Goal: Book appointment/travel/reservation

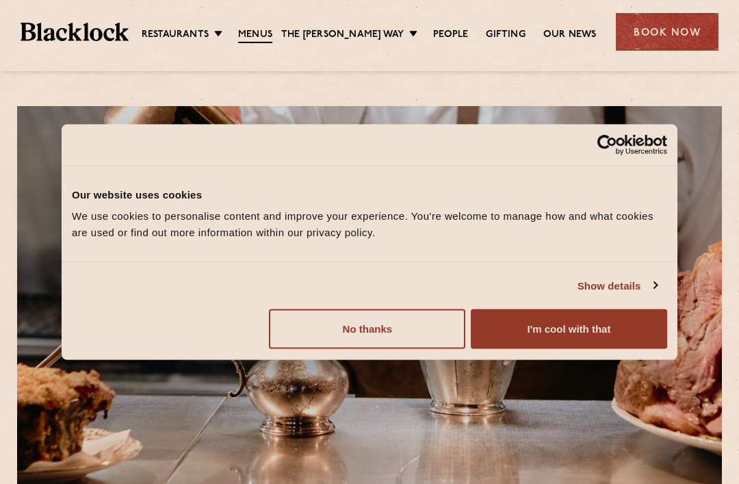
click at [329, 328] on button "No thanks" at bounding box center [367, 329] width 196 height 40
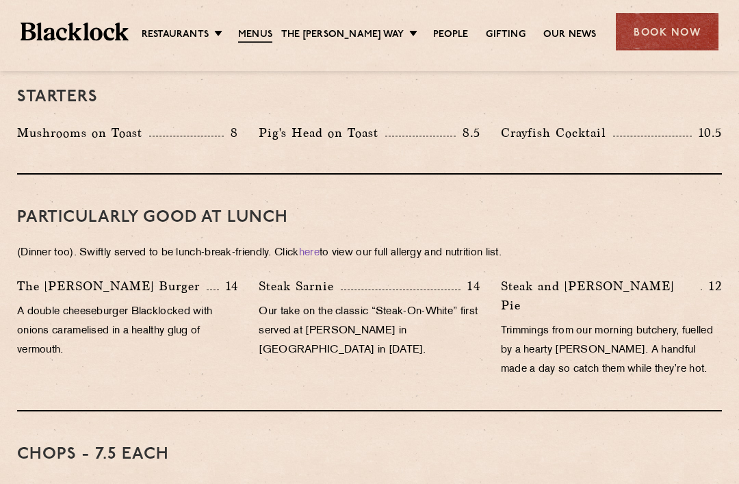
scroll to position [774, 0]
click at [187, 38] on link "Restaurants" at bounding box center [175, 35] width 67 height 14
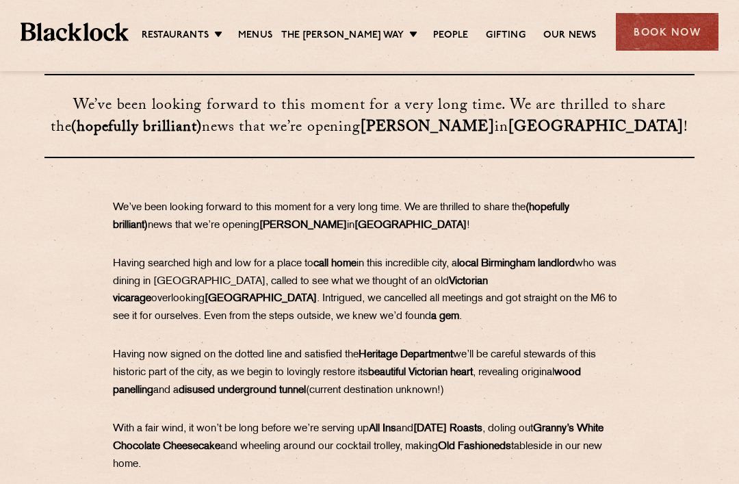
scroll to position [433, 0]
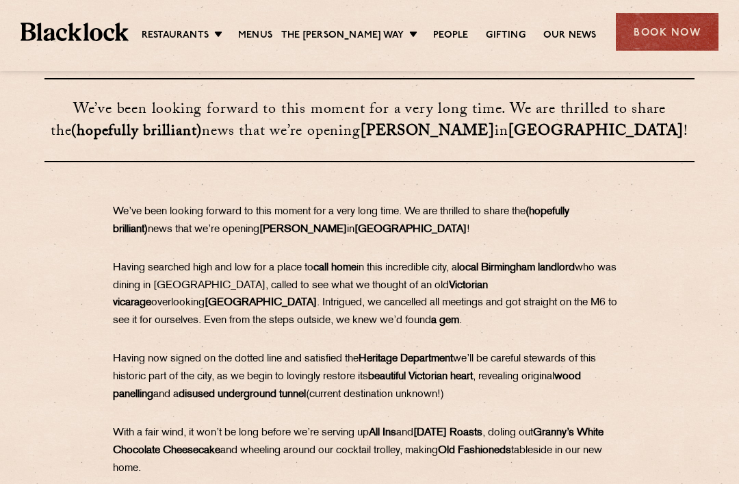
click at [0, 0] on link "[GEOGRAPHIC_DATA]" at bounding box center [0, 0] width 0 height 0
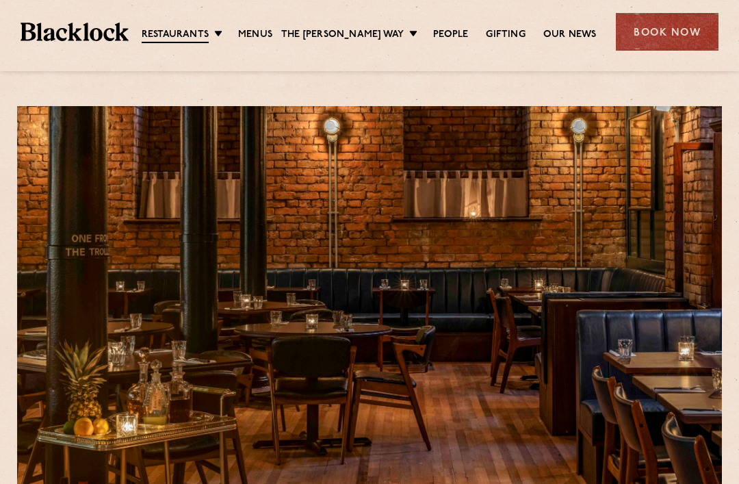
click at [271, 34] on link "Menus" at bounding box center [255, 35] width 34 height 14
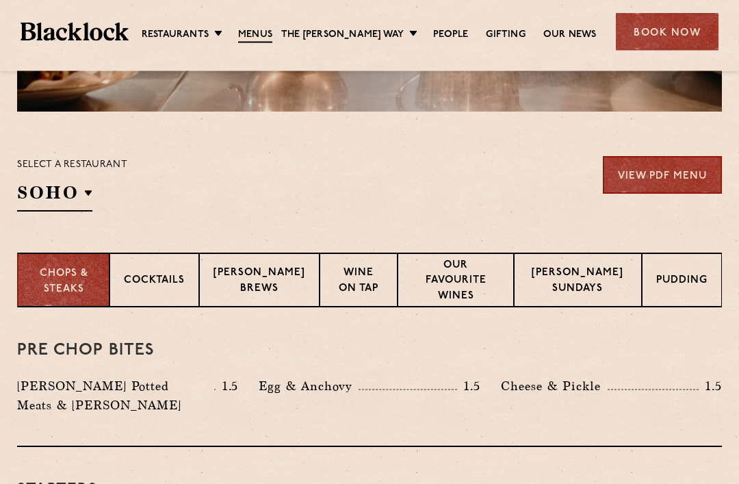
scroll to position [394, 0]
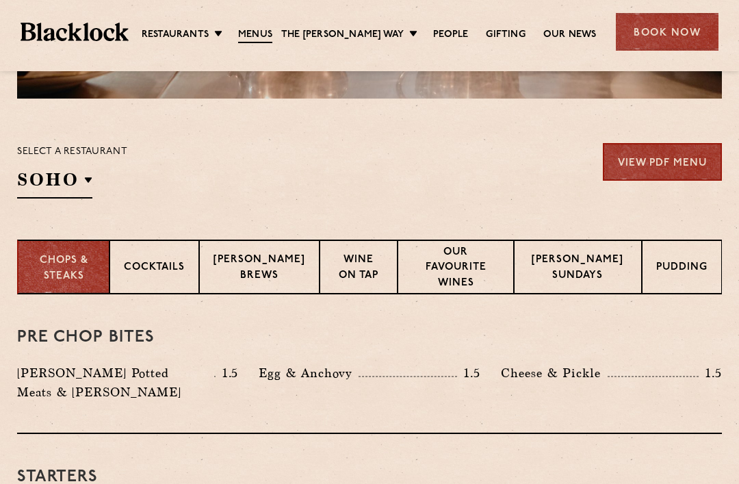
click at [0, 0] on p "[GEOGRAPHIC_DATA]" at bounding box center [0, 0] width 0 height 0
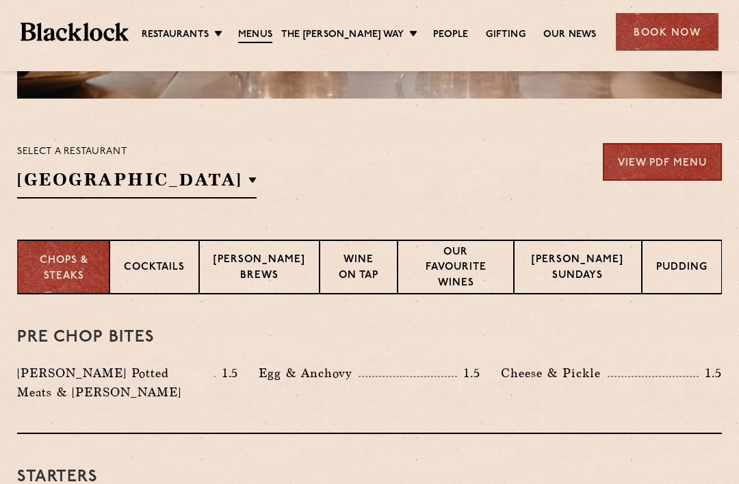
click at [0, 0] on p "[GEOGRAPHIC_DATA]" at bounding box center [0, 0] width 0 height 0
click at [294, 193] on div "Select a restaurant Manchester Soho Birmingham City Shoreditch Covent Garden Ca…" at bounding box center [369, 170] width 704 height 55
click at [572, 279] on p "Blacklock Sundays" at bounding box center [577, 268] width 99 height 32
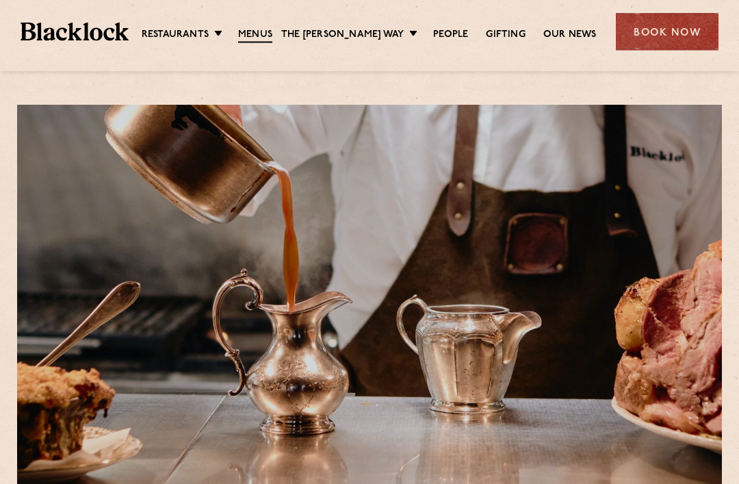
scroll to position [0, 0]
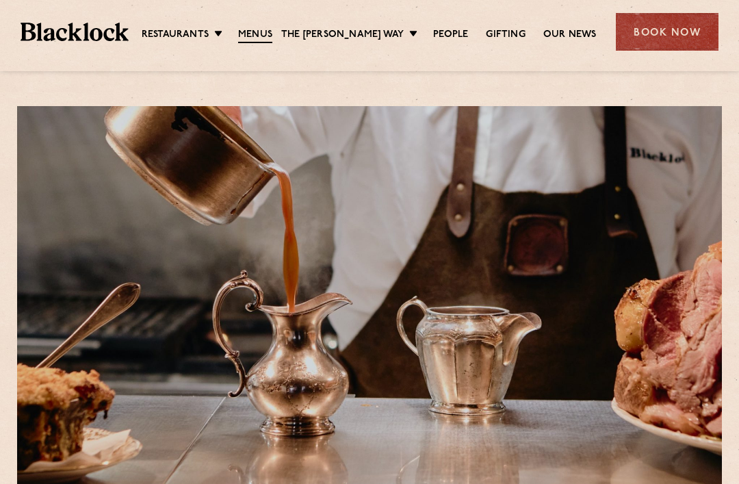
click at [0, 0] on link "[GEOGRAPHIC_DATA]" at bounding box center [0, 0] width 0 height 0
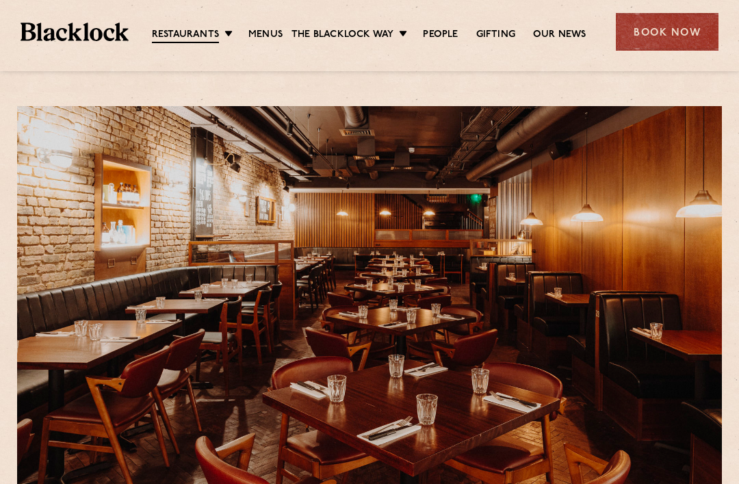
click at [658, 36] on div "Book Now" at bounding box center [667, 32] width 103 height 38
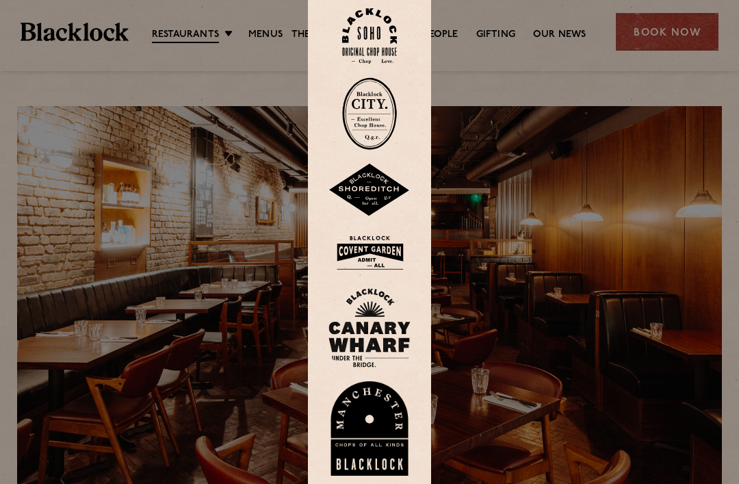
click at [368, 275] on img at bounding box center [369, 252] width 82 height 44
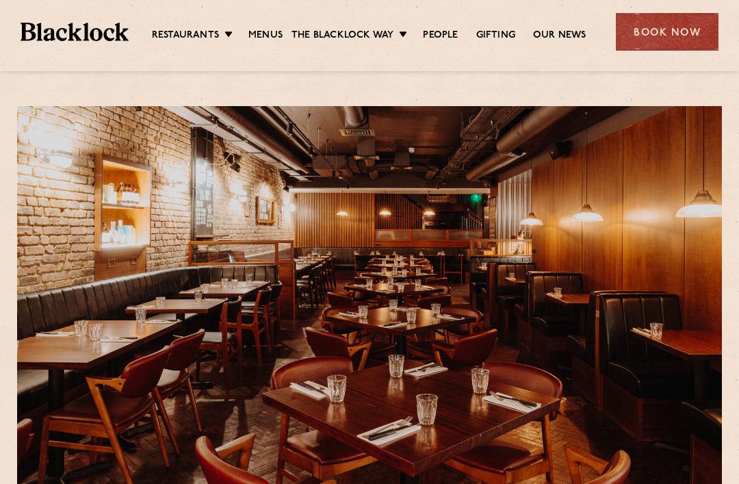
click at [668, 31] on div "Book Now" at bounding box center [667, 32] width 103 height 38
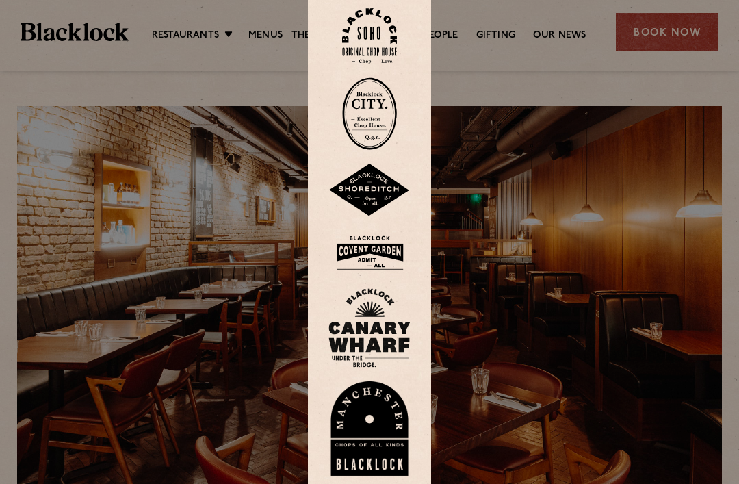
click at [364, 54] on img at bounding box center [369, 35] width 55 height 55
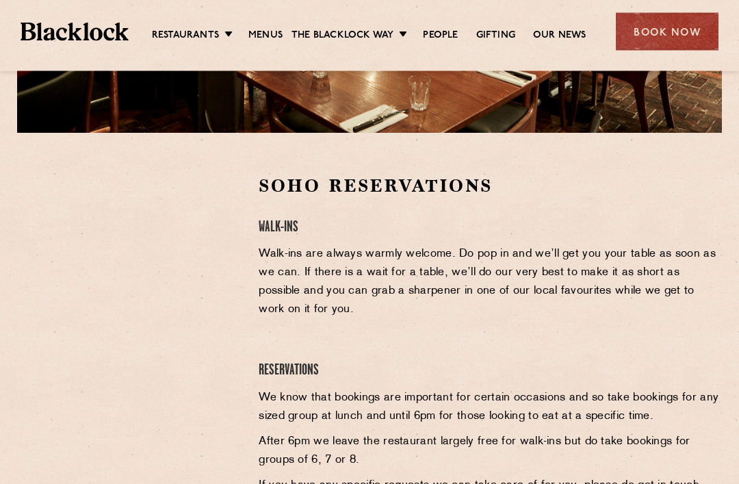
scroll to position [360, 0]
